Goal: Information Seeking & Learning: Learn about a topic

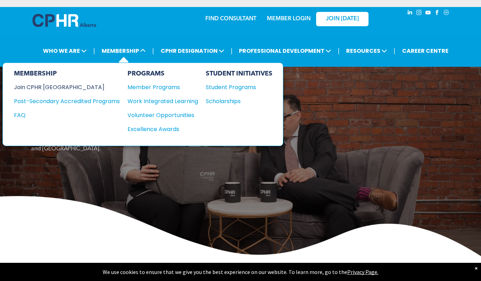
click at [39, 87] on div "Join CPHR [GEOGRAPHIC_DATA]" at bounding box center [61, 87] width 95 height 9
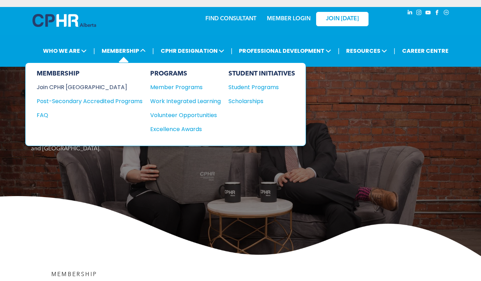
click at [77, 84] on div "Join CPHR [GEOGRAPHIC_DATA]" at bounding box center [84, 87] width 95 height 9
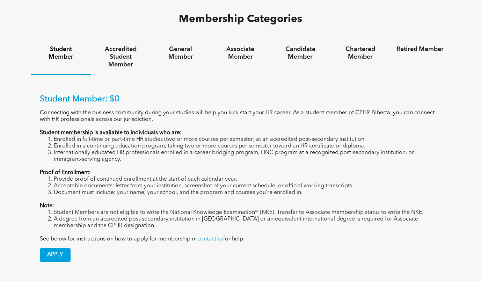
scroll to position [464, 0]
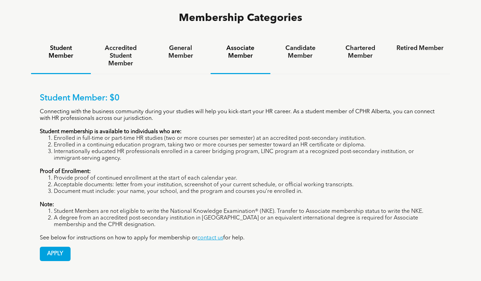
click at [239, 44] on h4 "Associate Member" at bounding box center [240, 51] width 47 height 15
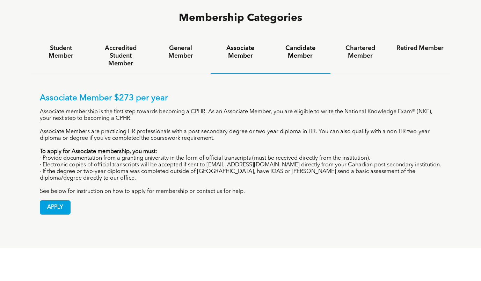
click at [301, 44] on h4 "Candidate Member" at bounding box center [299, 51] width 47 height 15
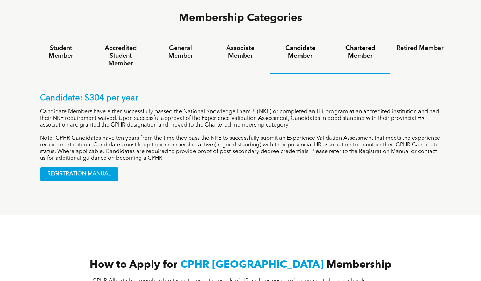
click at [370, 44] on h4 "Chartered Member" at bounding box center [359, 51] width 47 height 15
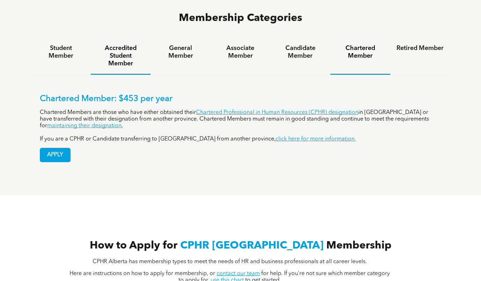
click at [119, 44] on h4 "Accredited Student Member" at bounding box center [120, 55] width 47 height 23
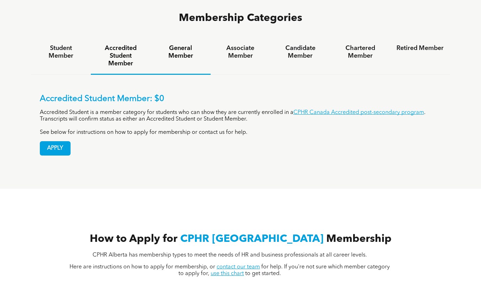
click at [181, 44] on h4 "General Member" at bounding box center [180, 51] width 47 height 15
